Goal: Information Seeking & Learning: Check status

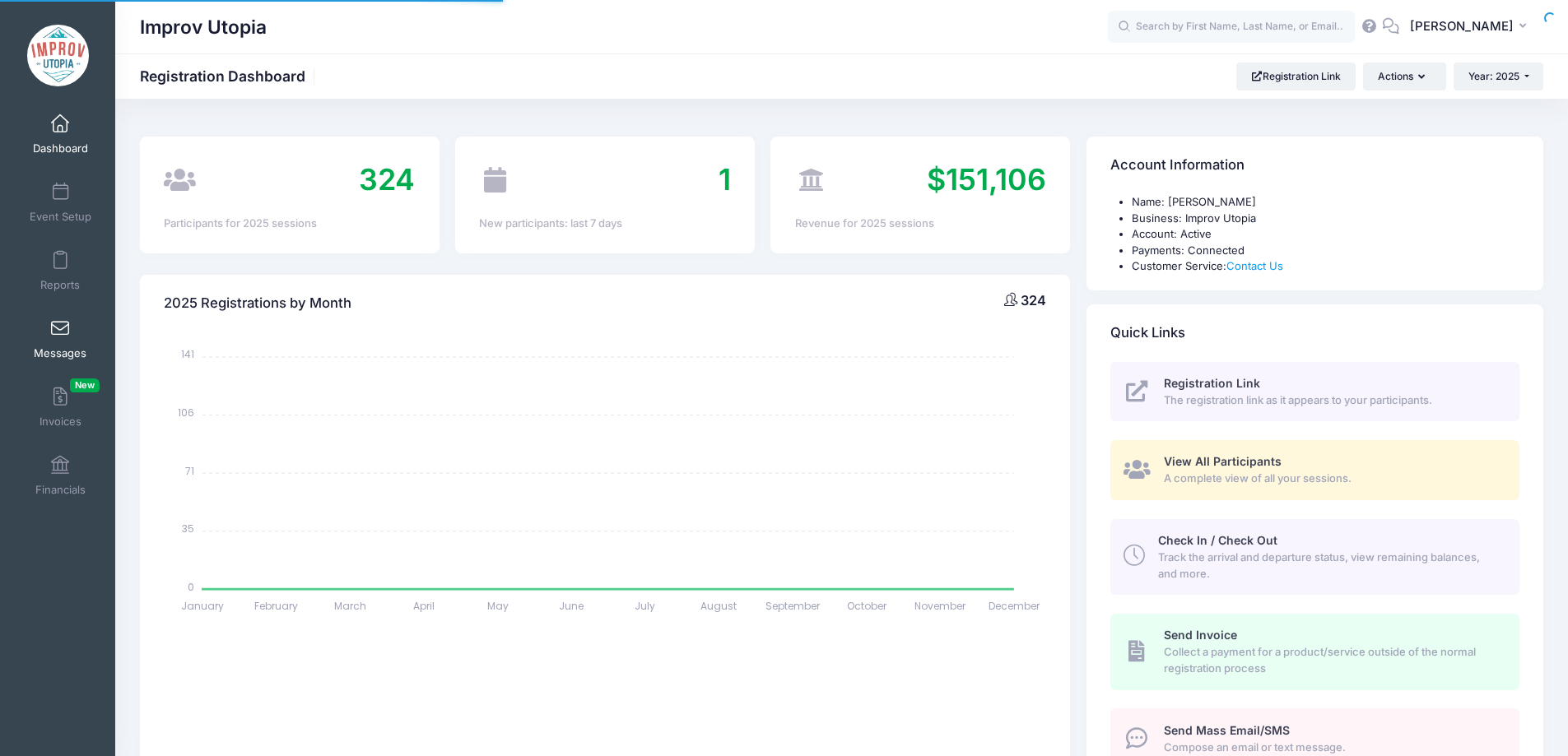
click at [52, 342] on link "Messages" at bounding box center [60, 339] width 78 height 58
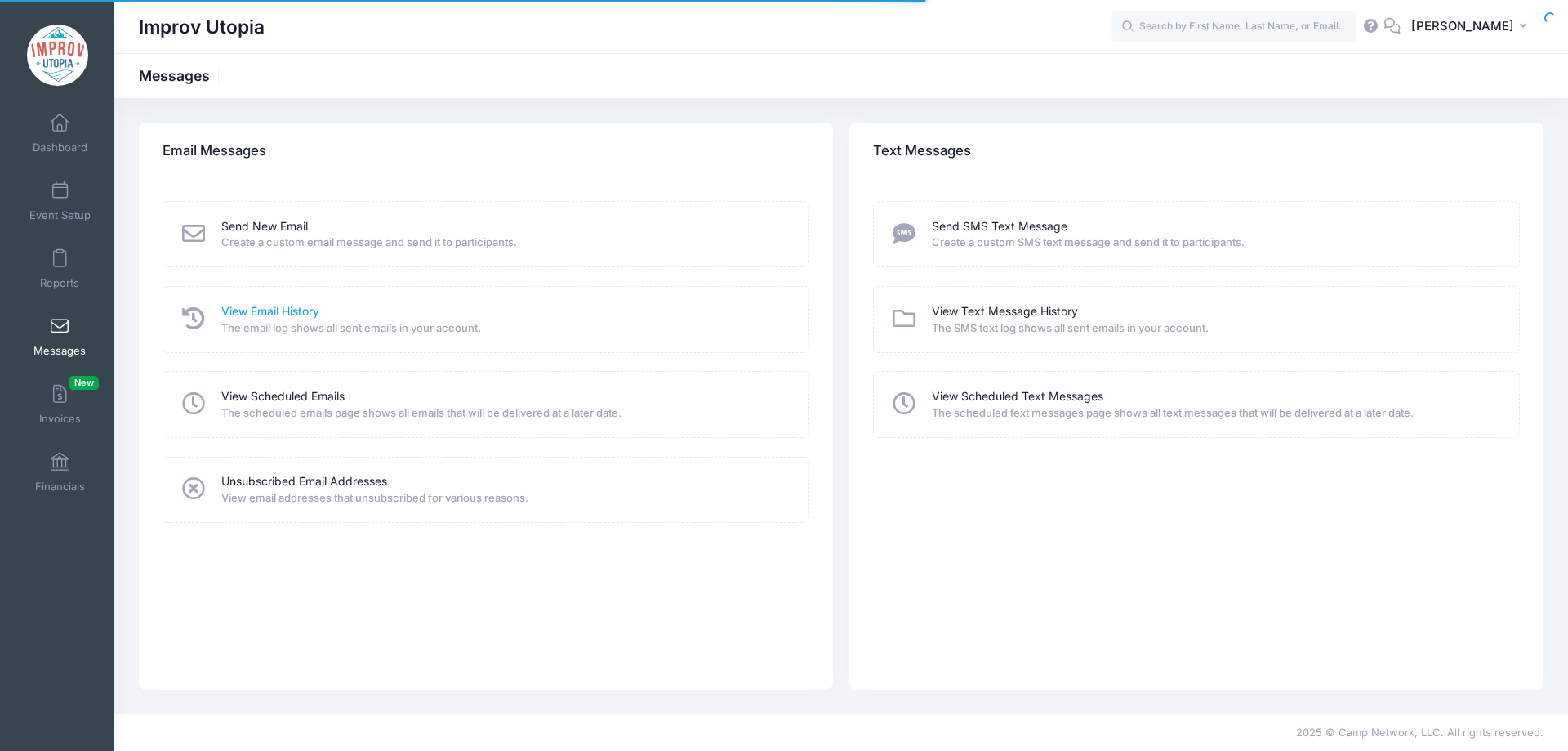
click at [280, 311] on link "View Email History" at bounding box center [270, 312] width 98 height 17
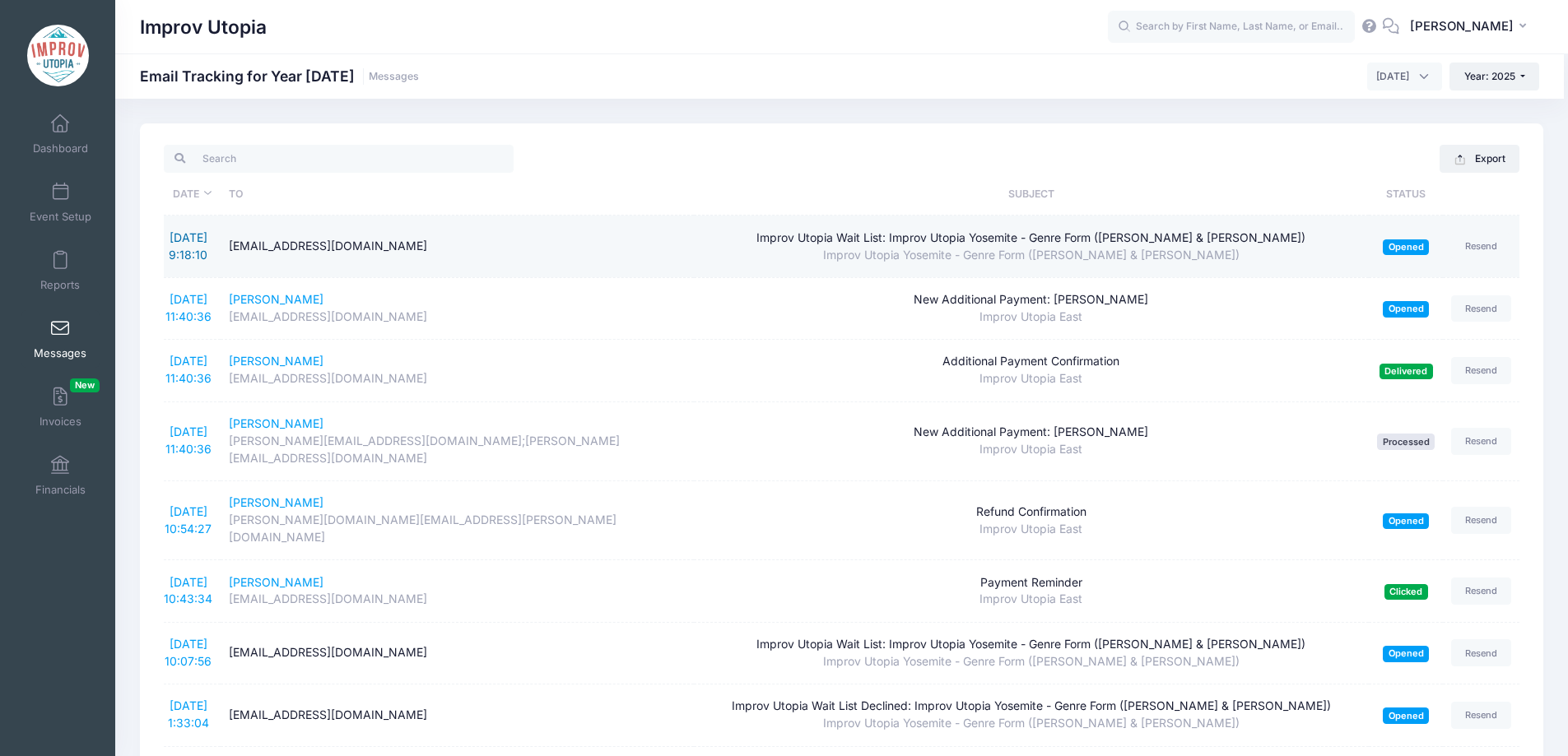
click at [183, 239] on link "8/22/2025 9:18:10" at bounding box center [188, 246] width 38 height 32
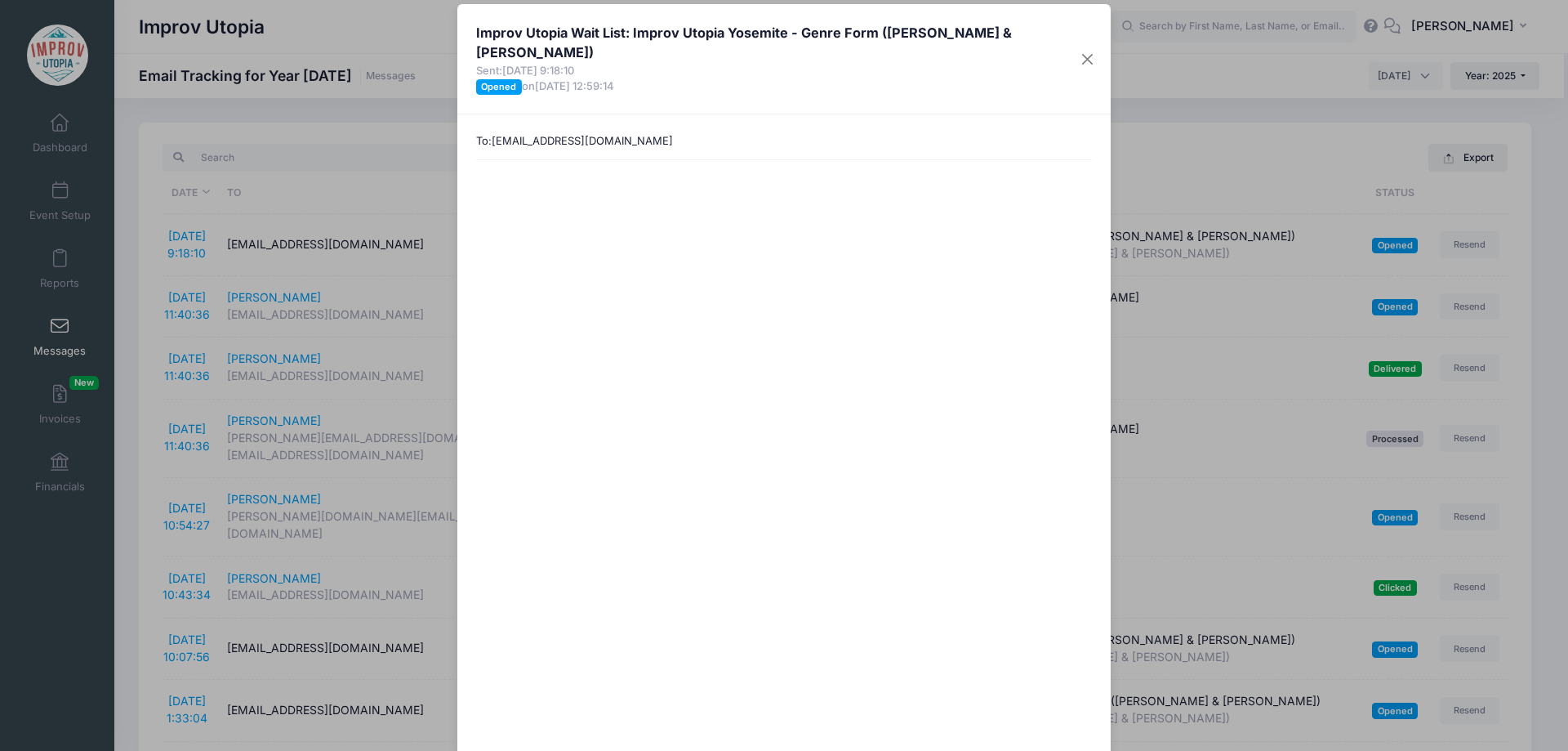
click at [146, 213] on div "Improv Utopia Wait List: Improv Utopia Yosemite - Genre Form (Nick Armstrong & …" at bounding box center [784, 375] width 1568 height 751
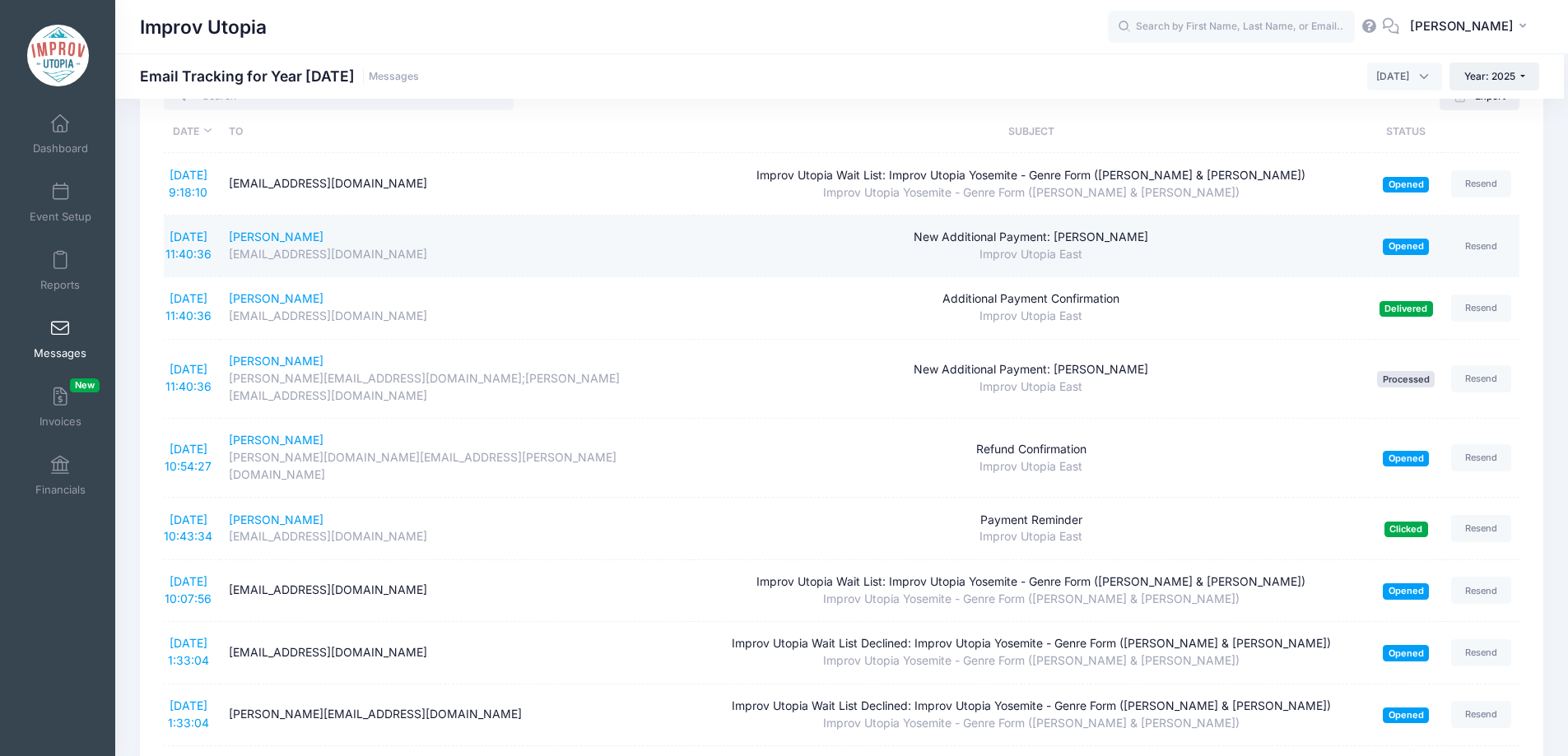
scroll to position [87, 0]
